Goal: Transaction & Acquisition: Book appointment/travel/reservation

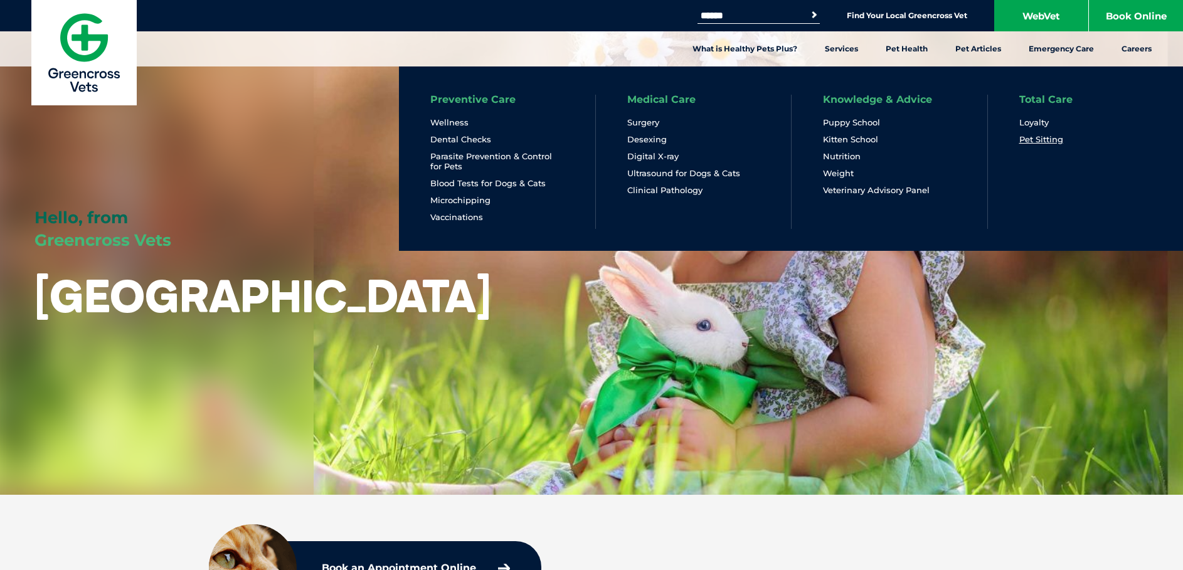
click at [1048, 139] on link "Pet Sitting" at bounding box center [1041, 139] width 44 height 11
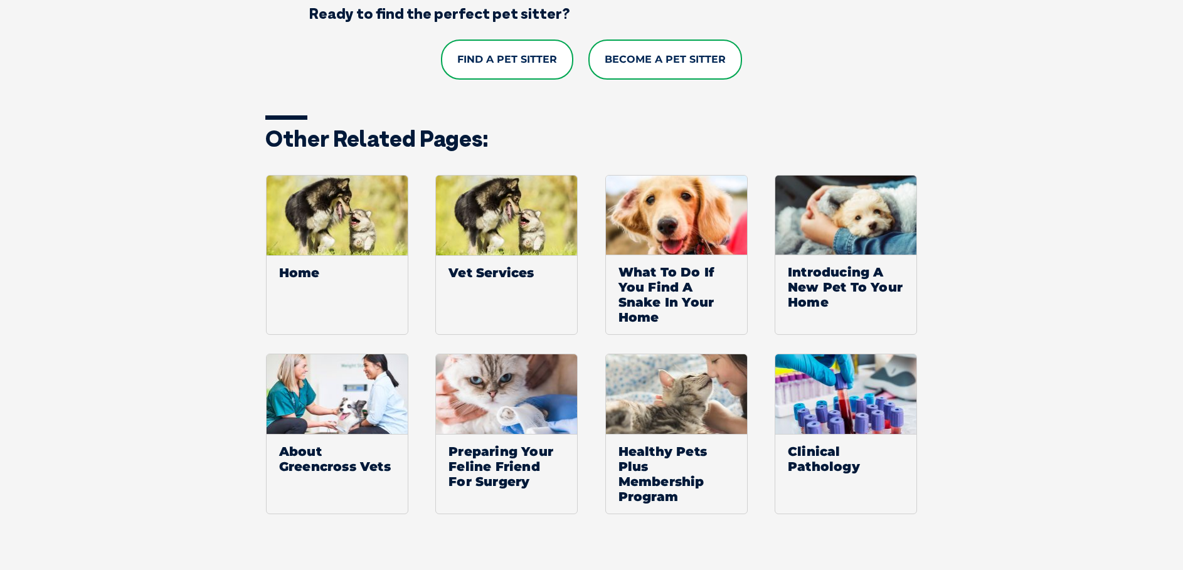
scroll to position [878, 0]
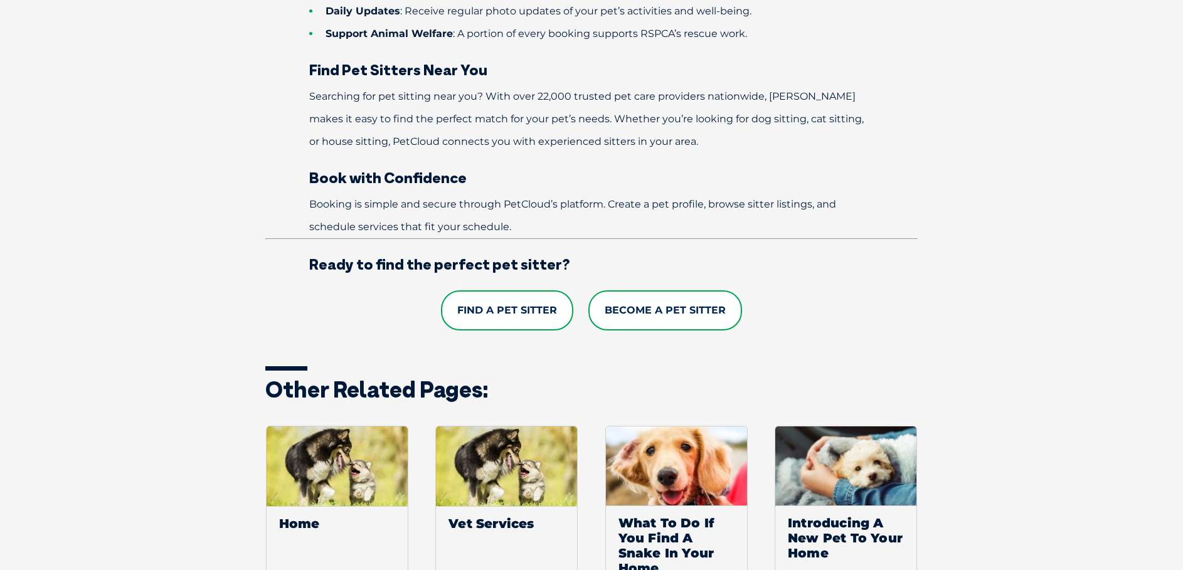
click at [510, 305] on link "Find a Pet Sitter" at bounding box center [507, 310] width 132 height 40
